Goal: Find specific page/section: Find specific page/section

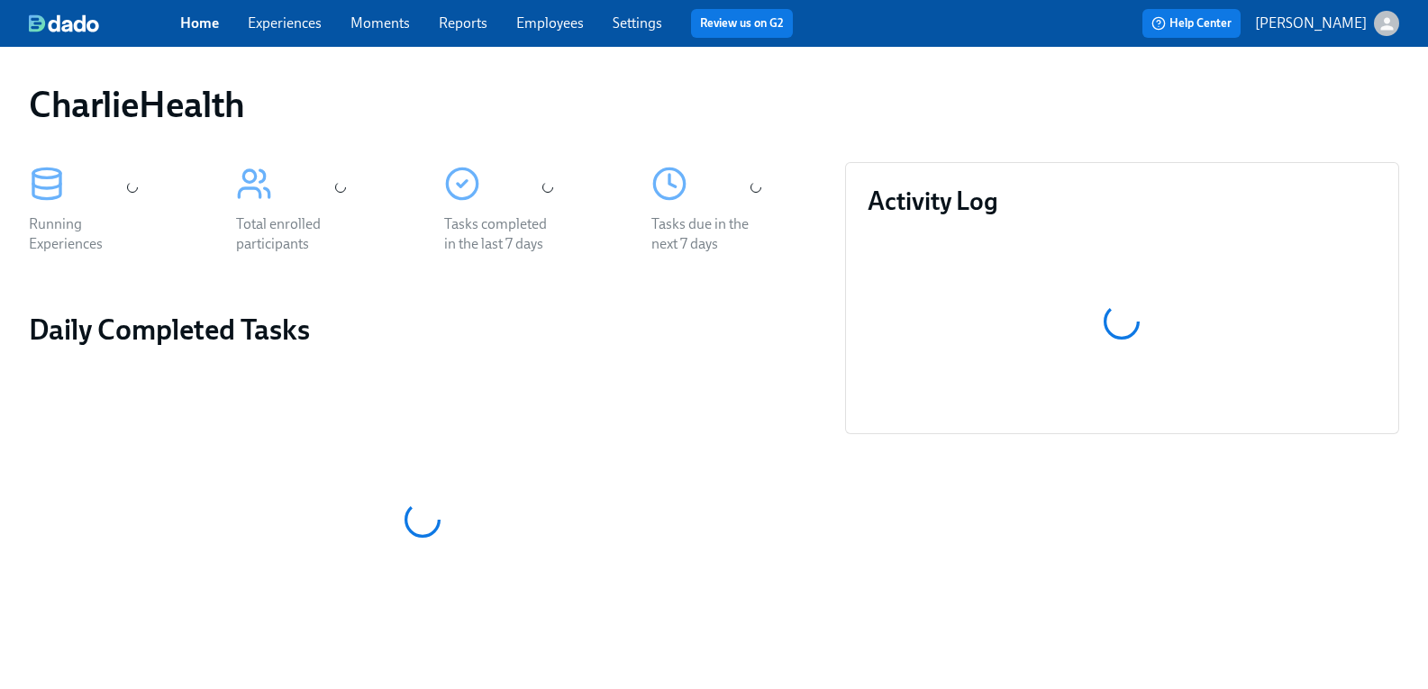
click at [568, 25] on link "Employees" at bounding box center [550, 22] width 68 height 17
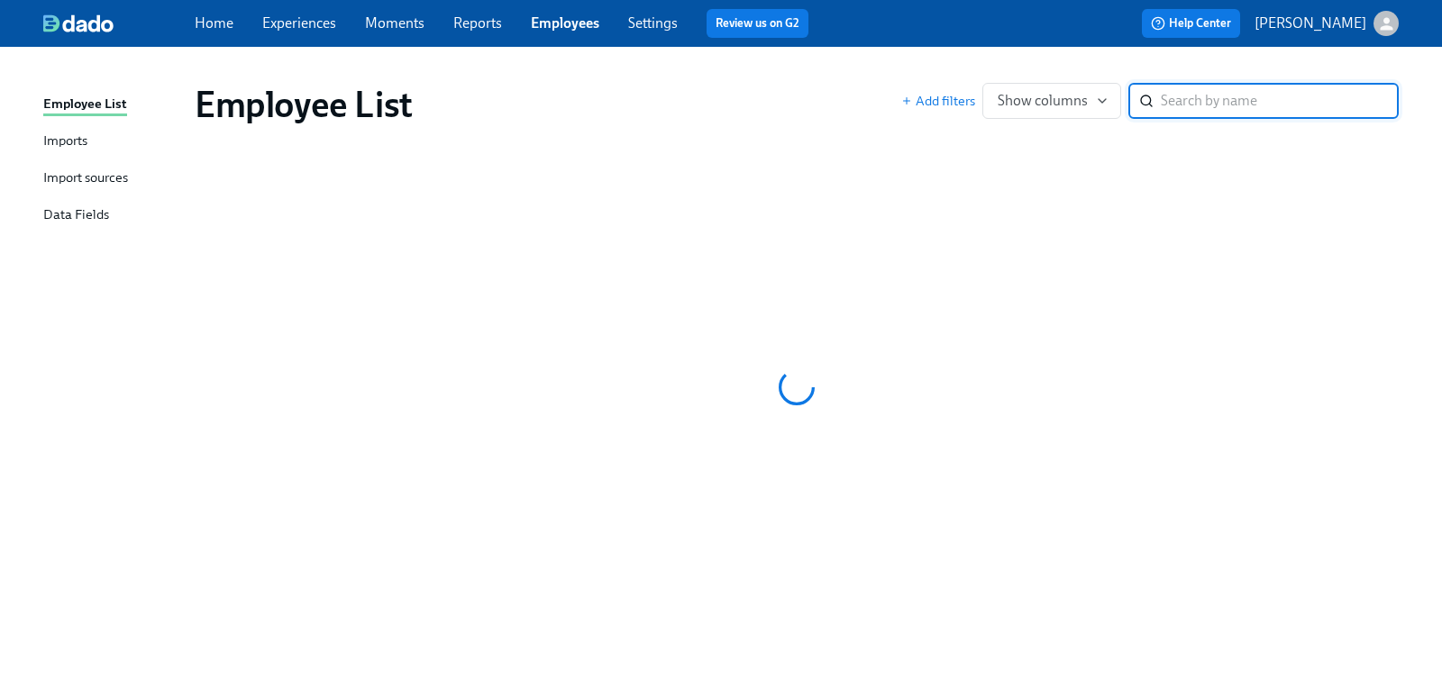
drag, startPoint x: 1151, startPoint y: 100, endPoint x: 1231, endPoint y: 111, distance: 80.9
click at [1231, 111] on input "search" at bounding box center [1280, 101] width 238 height 36
paste input "Hawaiian Eticha"
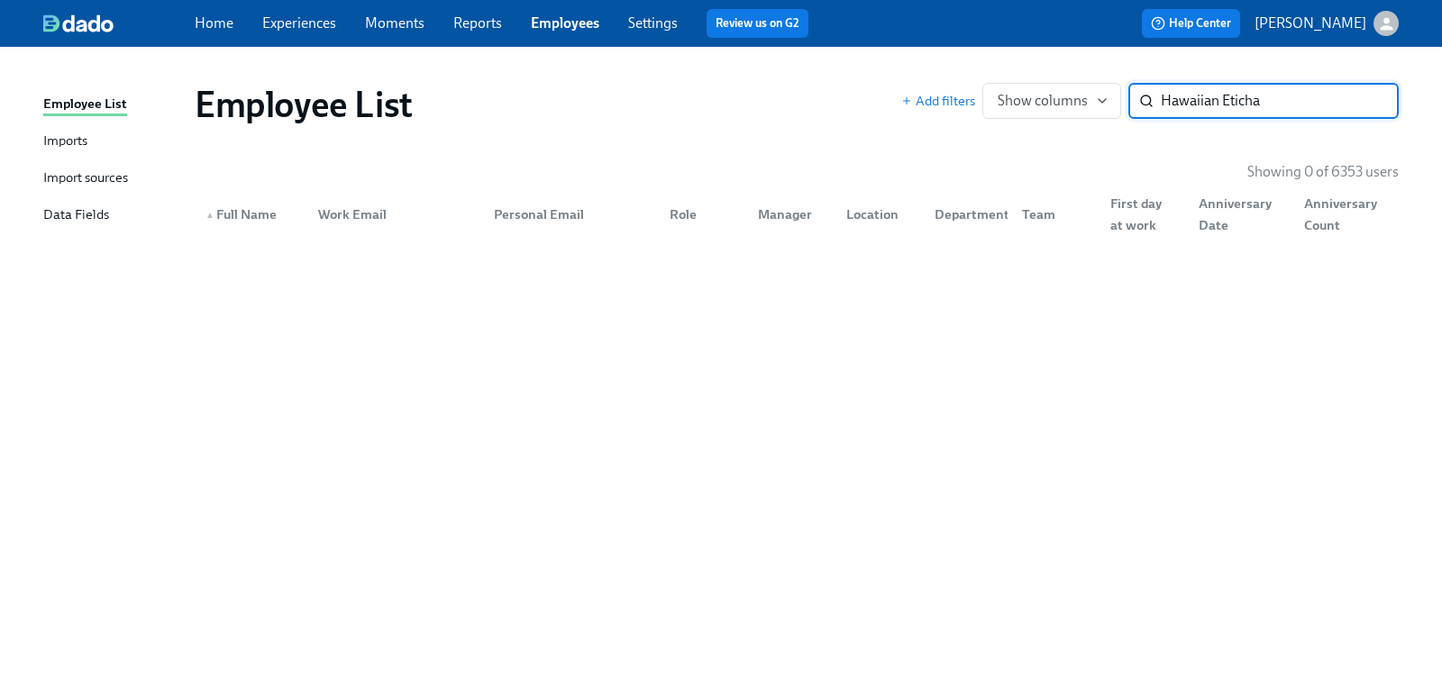
click at [1284, 107] on input "Hawaiian Eticha" at bounding box center [1280, 101] width 238 height 36
drag, startPoint x: 1255, startPoint y: 100, endPoint x: 1142, endPoint y: 93, distance: 113.8
click at [1142, 93] on div "Hawaiian ​" at bounding box center [1263, 101] width 270 height 36
paste input "Eticha"
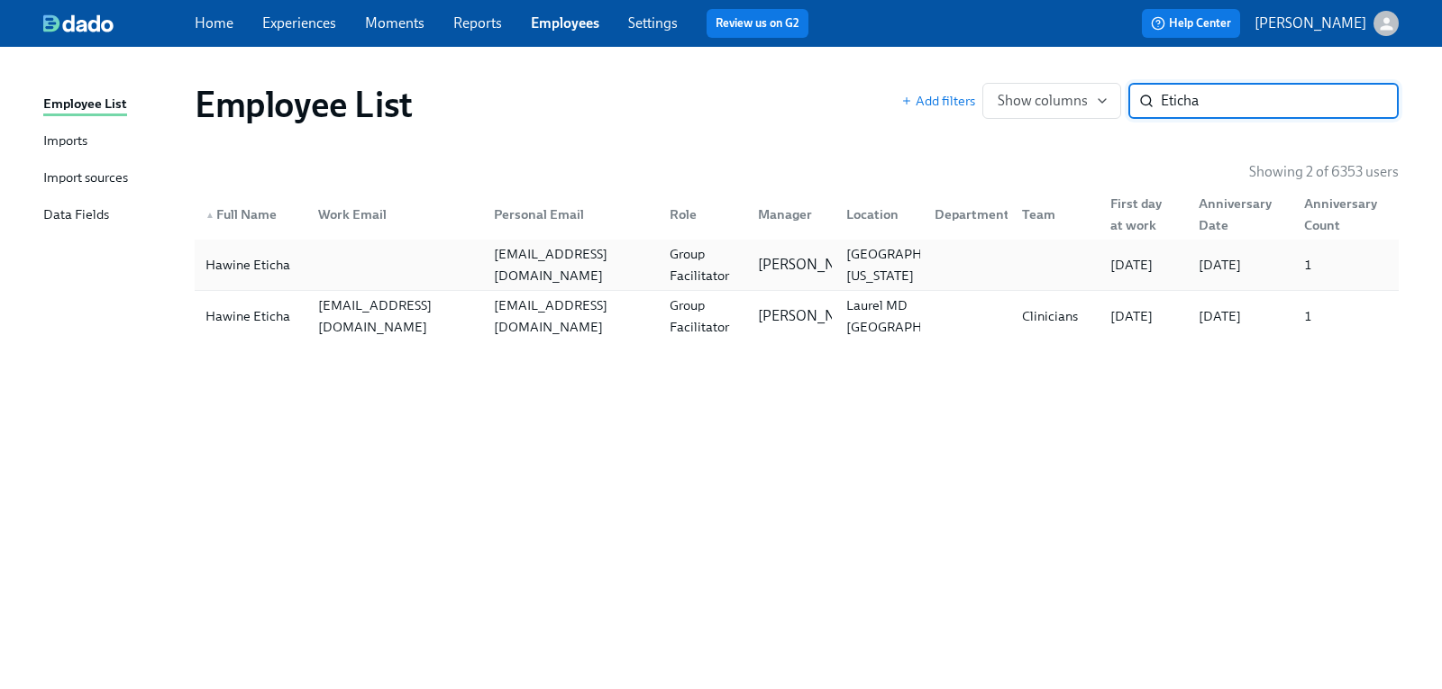
type input "Eticha"
click at [268, 265] on div "Hawine Eticha" at bounding box center [247, 265] width 99 height 22
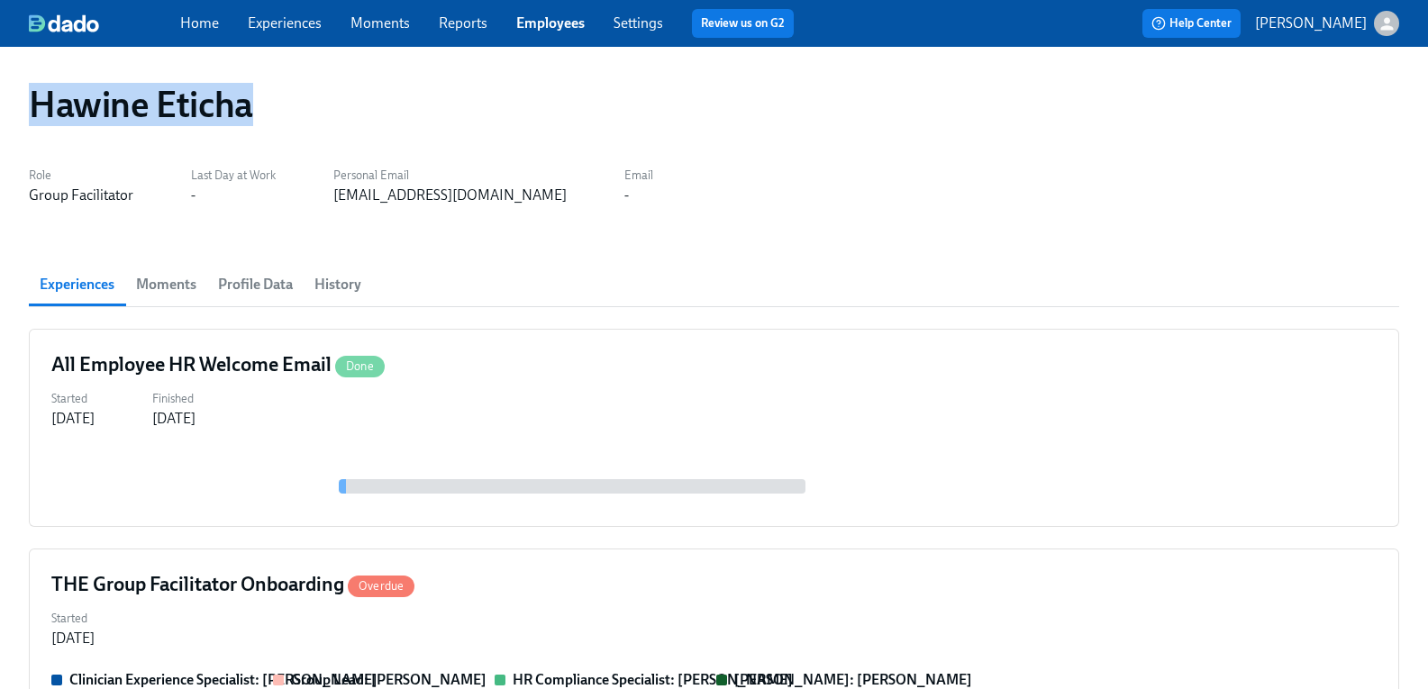
drag, startPoint x: 264, startPoint y: 107, endPoint x: 50, endPoint y: 93, distance: 214.1
click at [50, 93] on h1 "Hawine Eticha" at bounding box center [141, 104] width 224 height 43
copy h1 "Hawine Eticha"
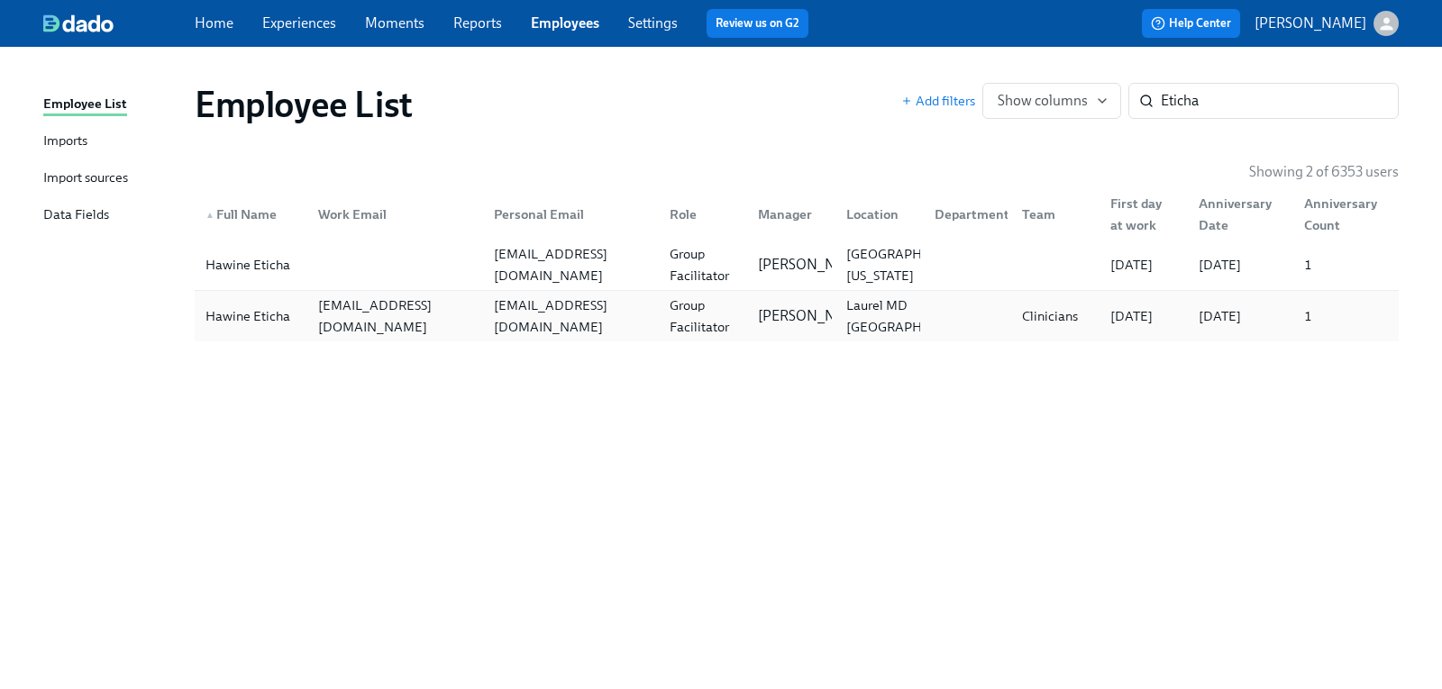
click at [220, 322] on div "Hawine Eticha" at bounding box center [247, 317] width 99 height 22
